Goal: Navigation & Orientation: Find specific page/section

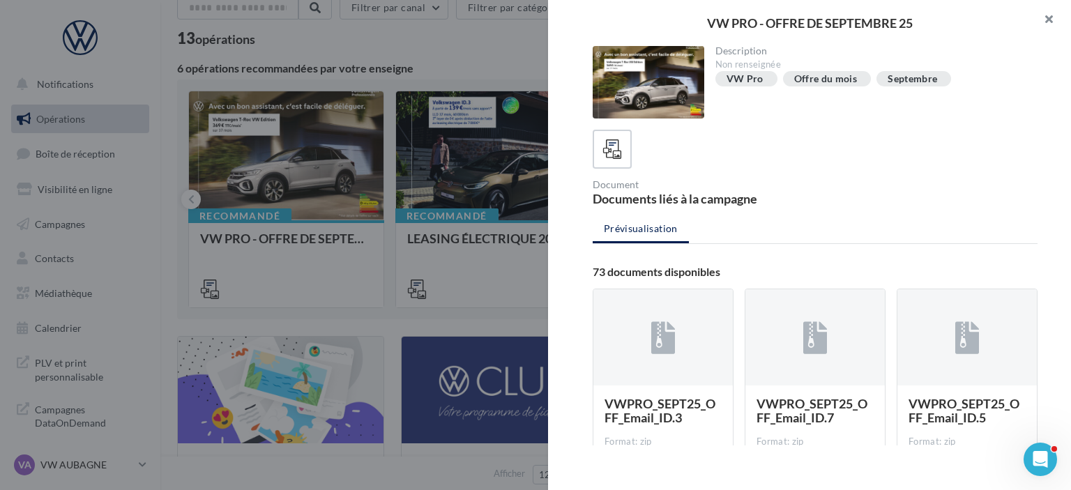
click at [1048, 20] on button "button" at bounding box center [1043, 21] width 56 height 42
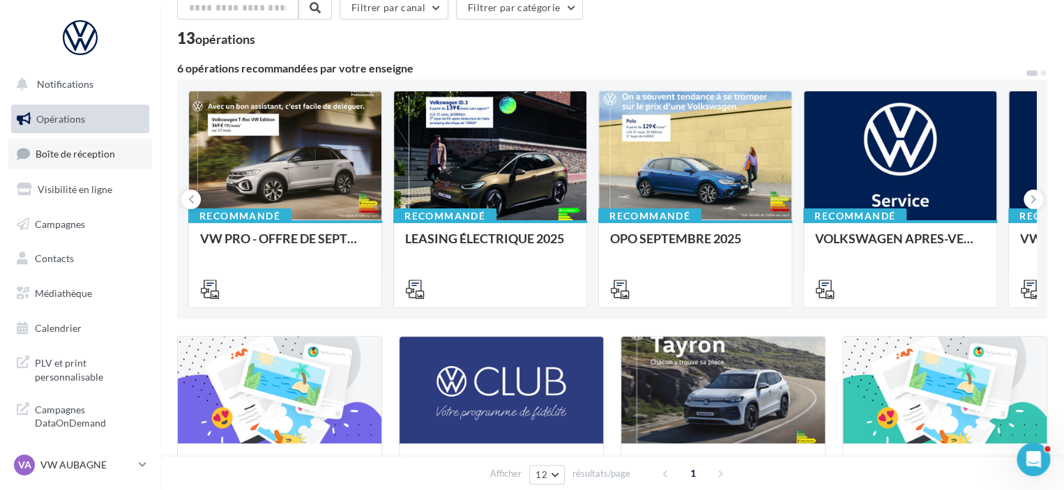
click at [75, 153] on span "Boîte de réception" at bounding box center [75, 154] width 79 height 12
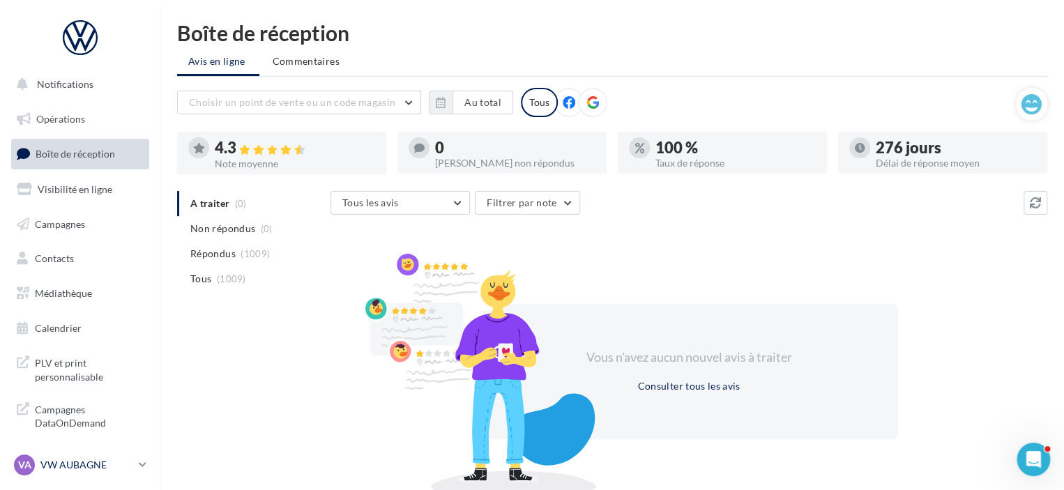
click at [89, 464] on p "VW AUBAGNE" at bounding box center [86, 465] width 93 height 14
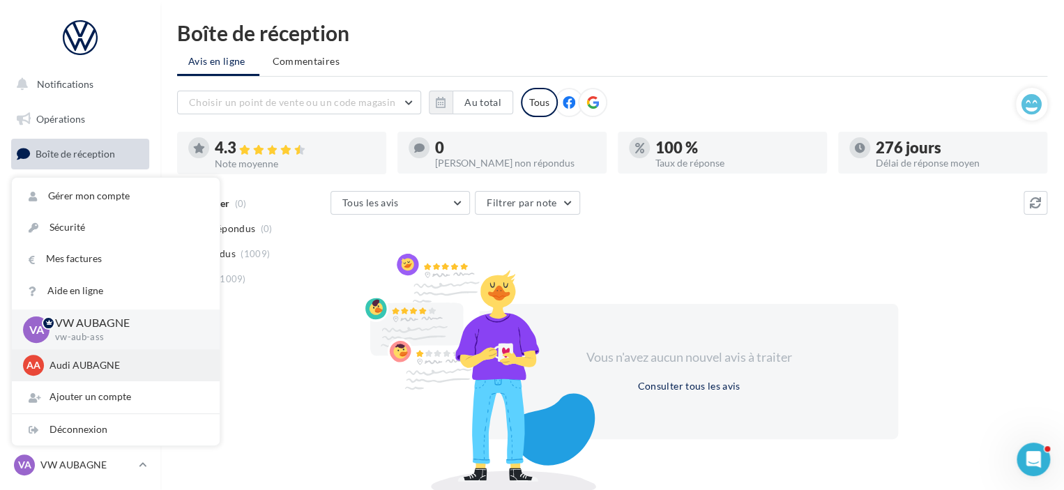
click at [81, 362] on p "Audi AUBAGNE" at bounding box center [125, 365] width 153 height 14
